Goal: Transaction & Acquisition: Book appointment/travel/reservation

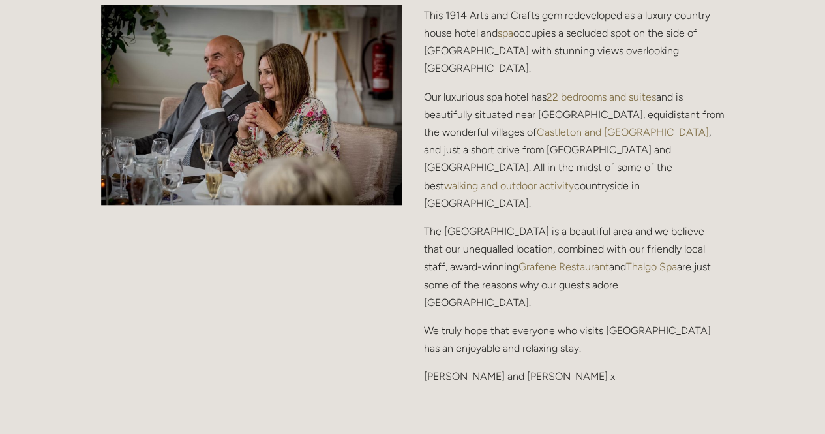
scroll to position [1647, 0]
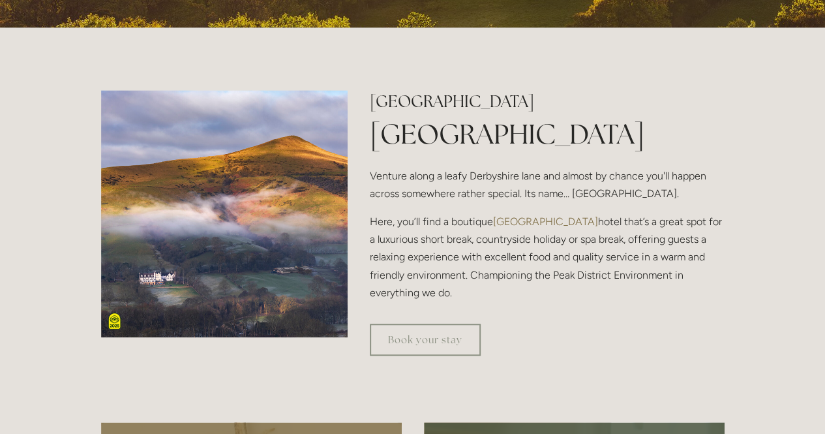
scroll to position [0, 0]
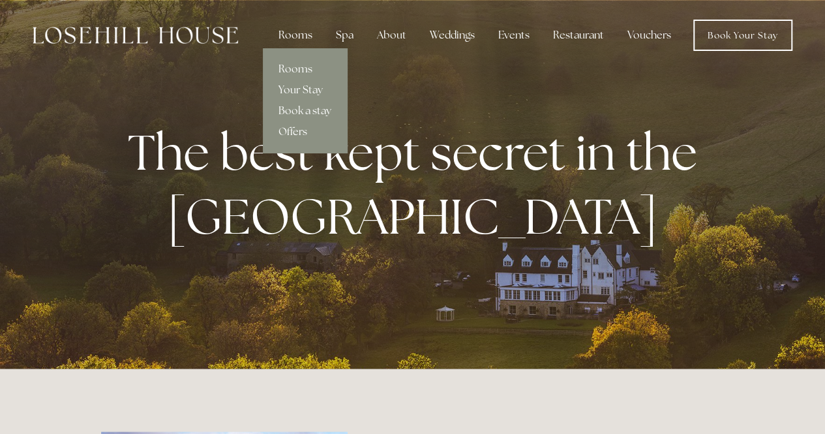
click at [299, 35] on div "Rooms" at bounding box center [295, 35] width 55 height 26
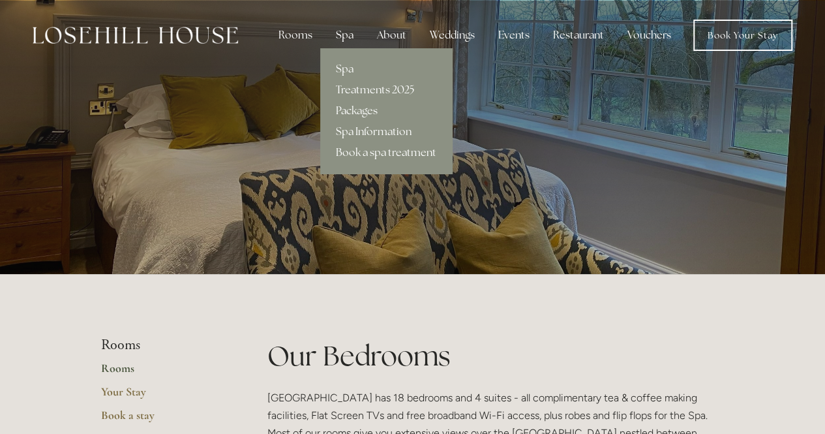
click at [346, 34] on div "Spa" at bounding box center [344, 35] width 38 height 26
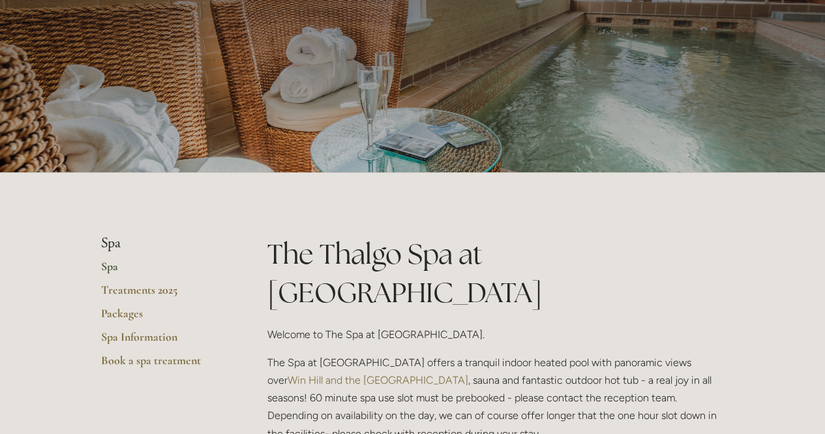
scroll to position [91, 0]
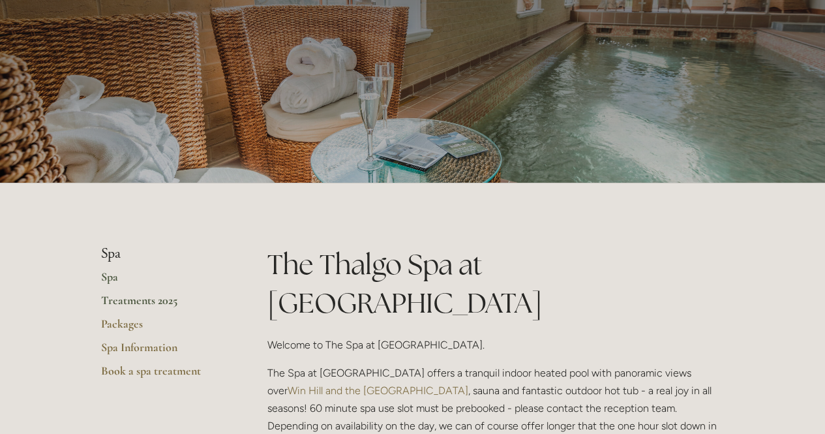
click at [156, 311] on link "Treatments 2025" at bounding box center [163, 304] width 125 height 23
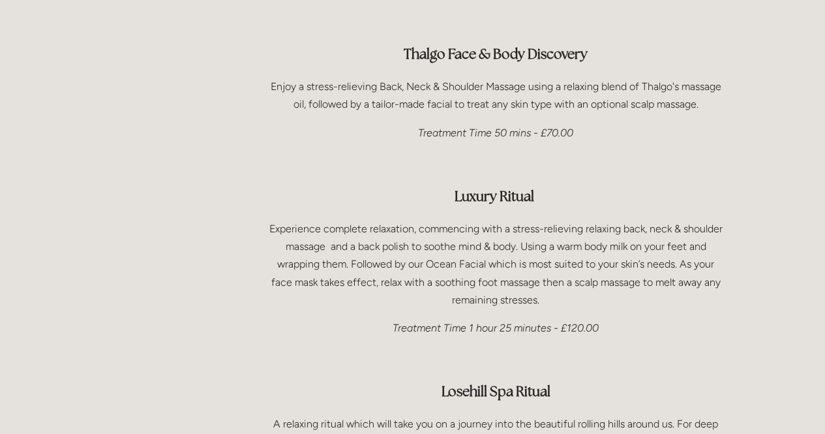
scroll to position [1923, 0]
click at [597, 87] on div "Face & Body Treatments Thalgo Face & Body Discovery Enjoy a stress-relieving Ba…" at bounding box center [495, 238] width 457 height 570
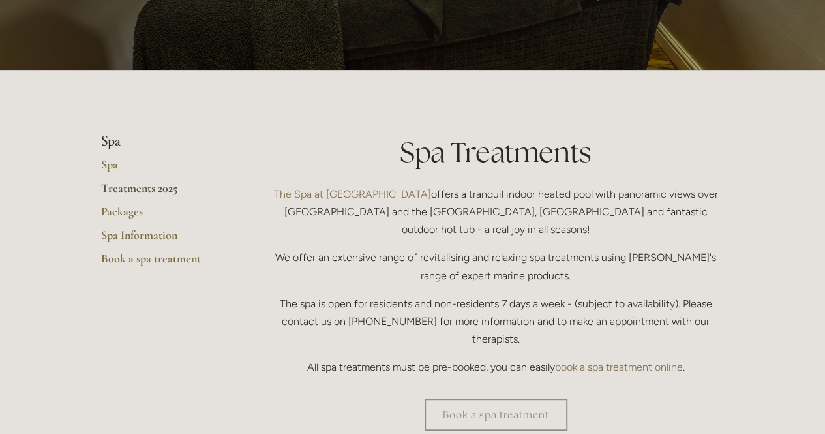
scroll to position [205, 0]
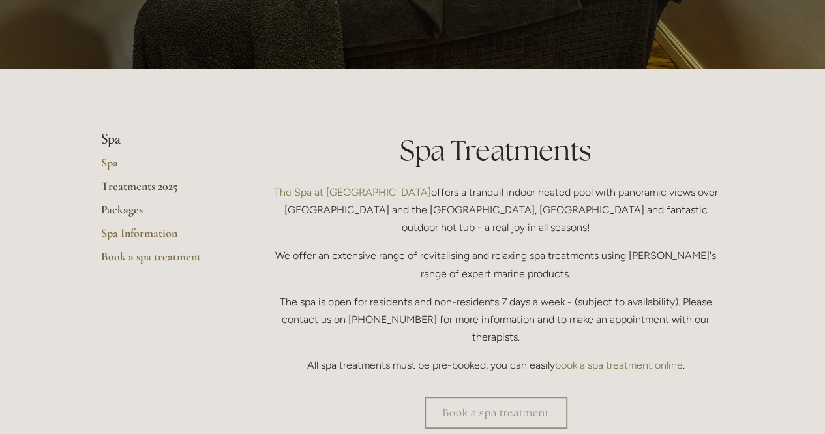
click at [121, 216] on link "Packages" at bounding box center [163, 213] width 125 height 23
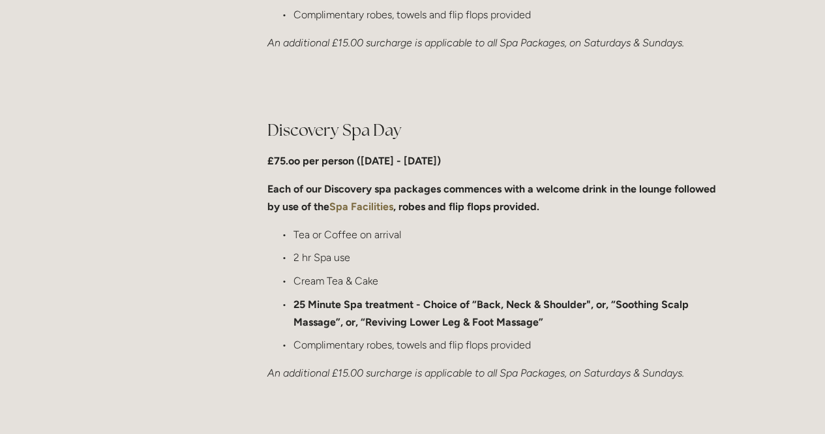
scroll to position [947, 0]
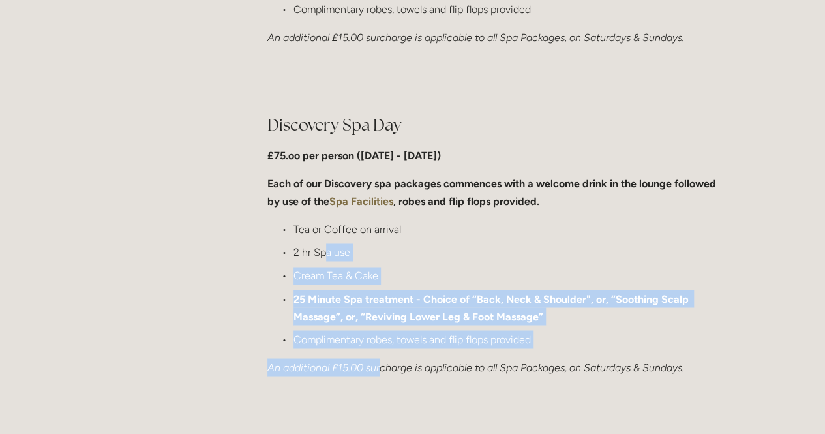
drag, startPoint x: 327, startPoint y: 257, endPoint x: 379, endPoint y: 362, distance: 117.8
click at [379, 362] on div "Discovery Spa Day £75.oo per person ([DATE] - [DATE]) Each of our Discovery spa…" at bounding box center [495, 244] width 457 height 263
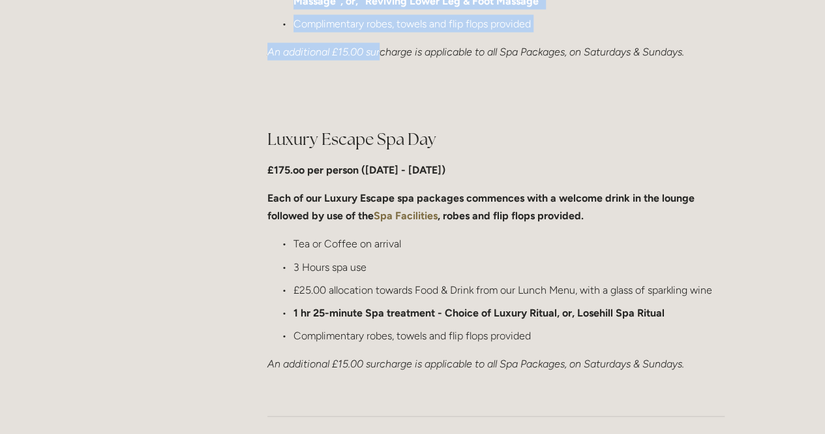
scroll to position [1262, 0]
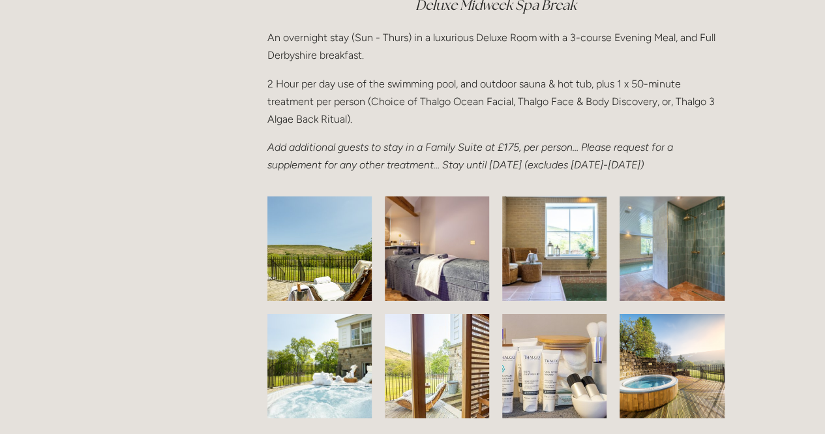
scroll to position [1936, 0]
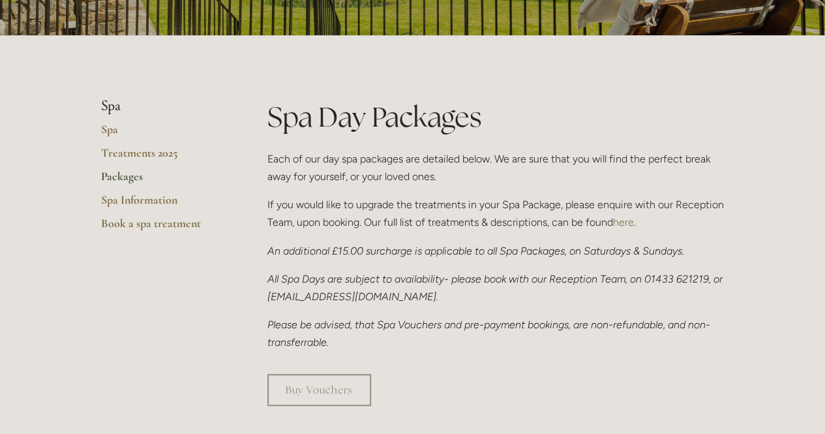
scroll to position [241, 0]
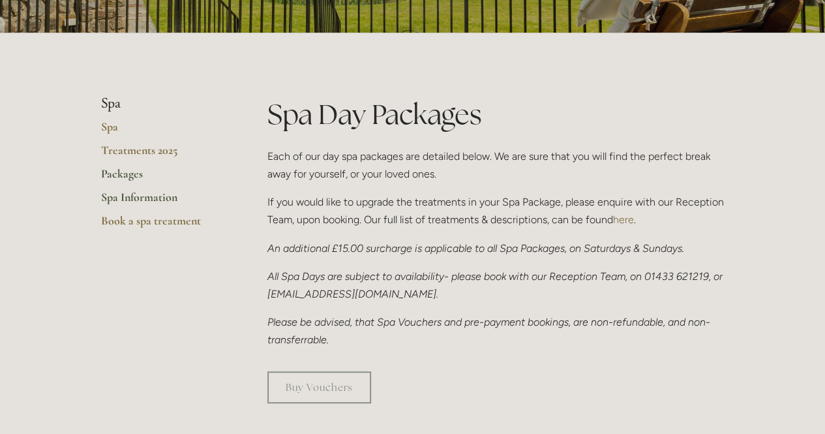
click at [143, 201] on link "Spa Information" at bounding box center [163, 201] width 125 height 23
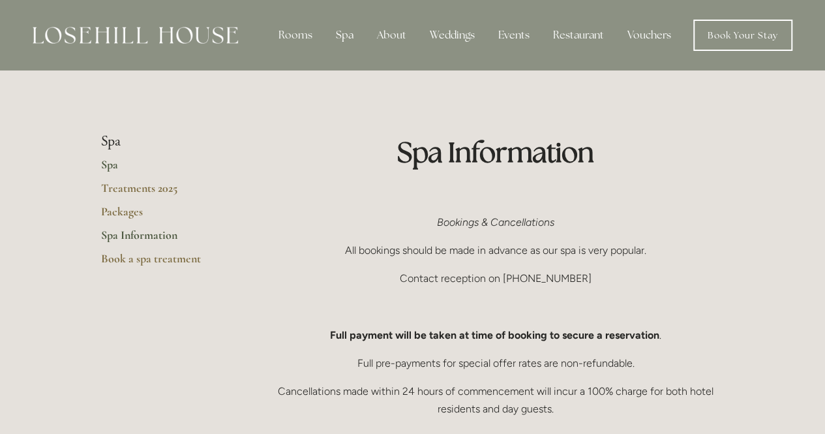
click at [111, 162] on link "Spa" at bounding box center [163, 168] width 125 height 23
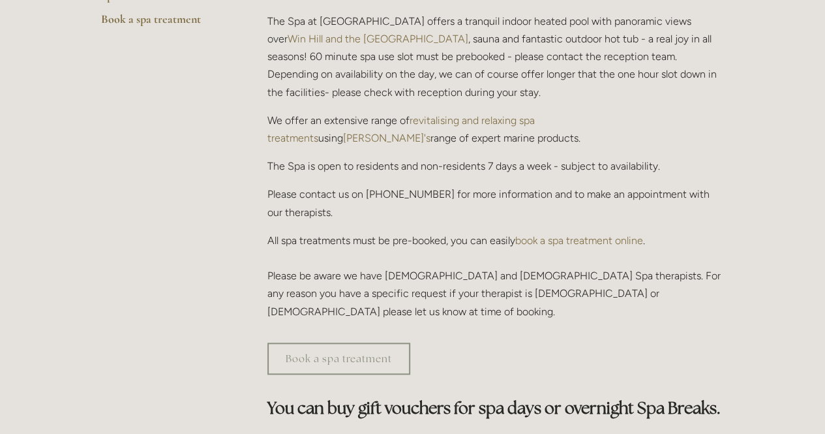
scroll to position [441, 0]
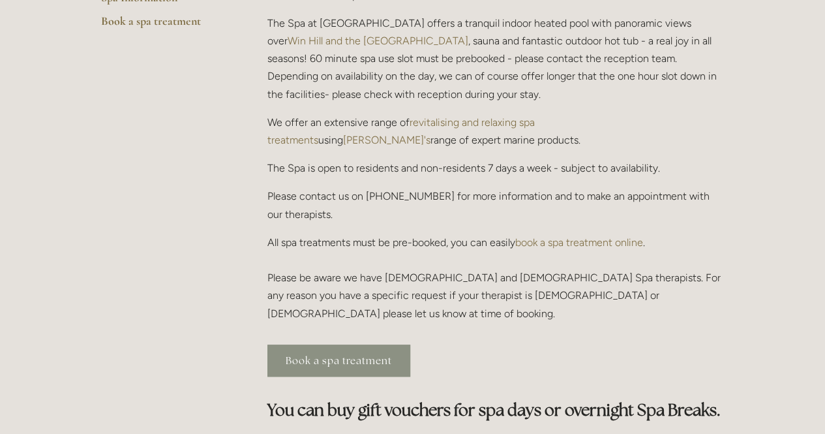
click at [336, 344] on link "Book a spa treatment" at bounding box center [338, 360] width 143 height 32
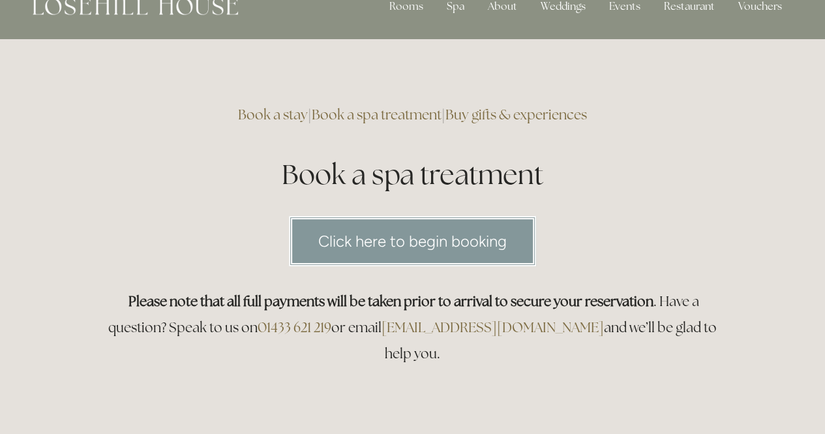
scroll to position [23, 0]
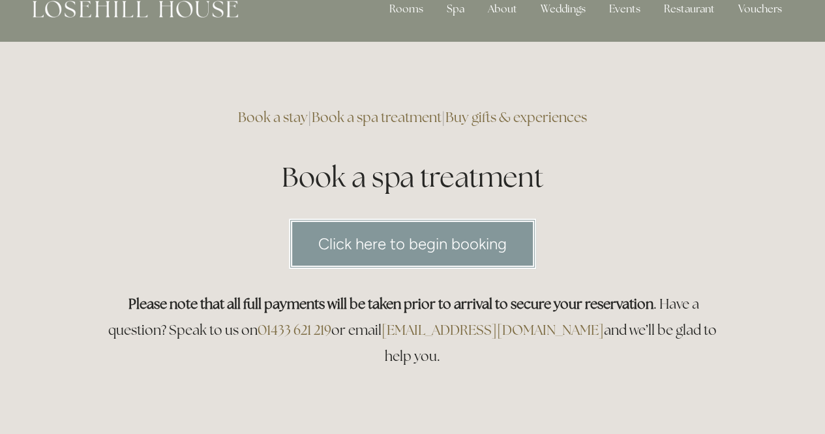
click at [394, 245] on link "Click here to begin booking" at bounding box center [412, 243] width 247 height 50
